Goal: Find specific page/section: Find specific page/section

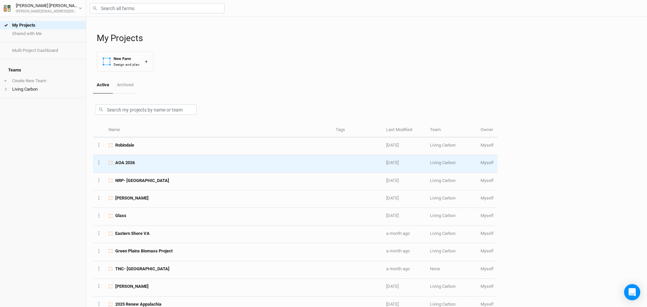
click at [137, 164] on div "AOA 2026" at bounding box center [217, 163] width 219 height 6
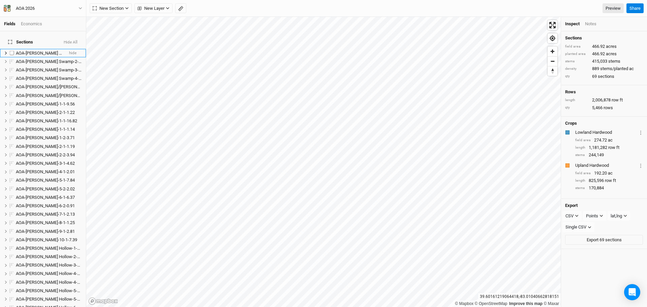
click at [63, 49] on li "AOA-[PERSON_NAME] Swamp-1-1-4.08 hide" at bounding box center [43, 53] width 86 height 8
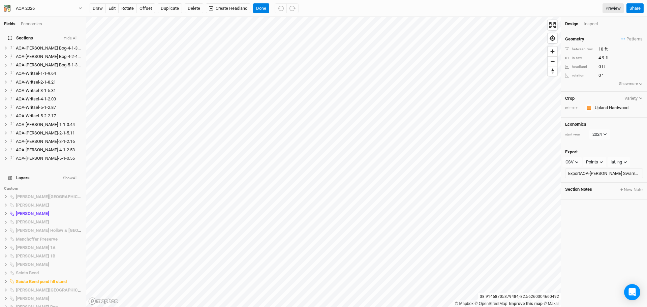
scroll to position [598, 0]
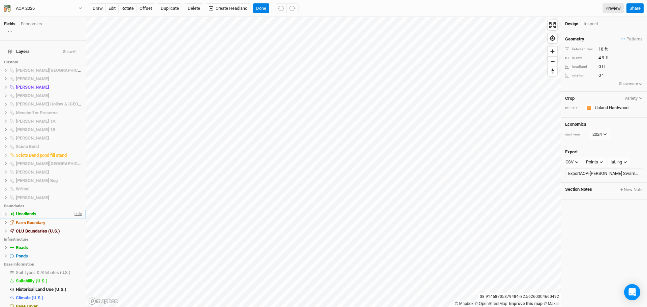
click at [73, 210] on span "hide" at bounding box center [77, 214] width 9 height 8
click at [73, 218] on span "hide" at bounding box center [77, 222] width 9 height 8
click at [73, 227] on span "hide" at bounding box center [77, 231] width 9 height 8
click at [73, 243] on span "hide" at bounding box center [77, 247] width 9 height 8
click at [73, 252] on span "hide" at bounding box center [77, 256] width 9 height 8
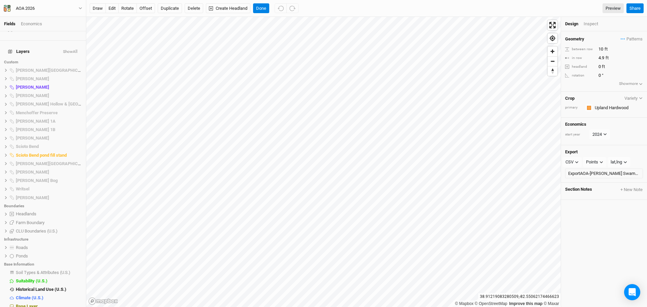
scroll to position [0, 0]
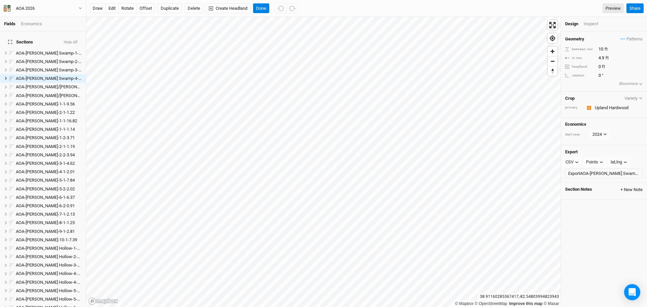
click at [625, 189] on button "+ New Note" at bounding box center [631, 190] width 23 height 6
click at [545, 296] on button "Close" at bounding box center [546, 299] width 13 height 8
